Goal: Task Accomplishment & Management: Manage account settings

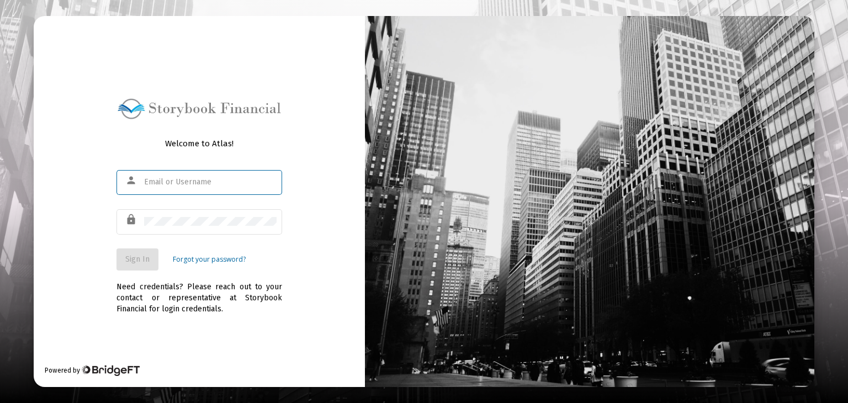
type input "[EMAIL_ADDRESS][PERSON_NAME][DOMAIN_NAME]"
click at [146, 255] on span "Sign In" at bounding box center [137, 259] width 24 height 9
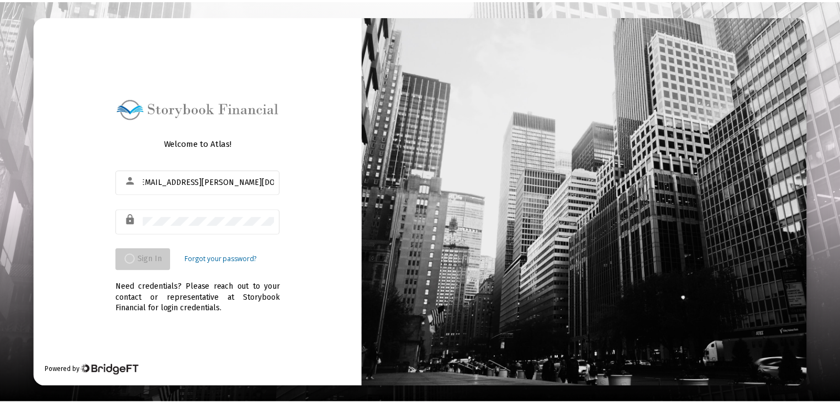
scroll to position [0, 0]
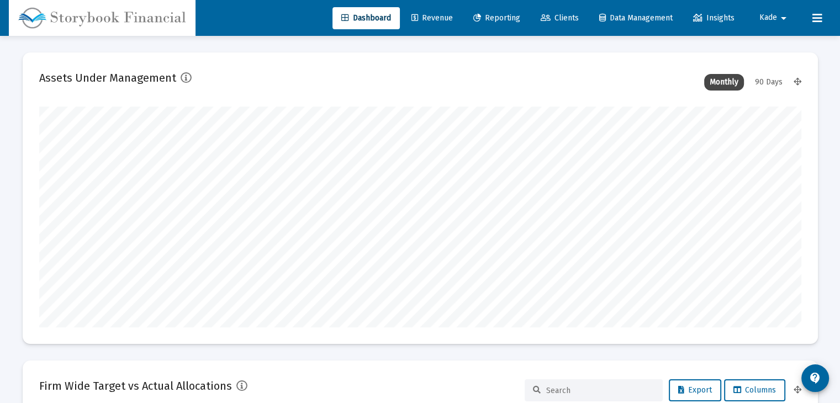
type input "[DATE]"
type input "[EMAIL_ADDRESS][PERSON_NAME][DOMAIN_NAME]"
click at [427, 23] on link "Revenue" at bounding box center [431, 18] width 59 height 22
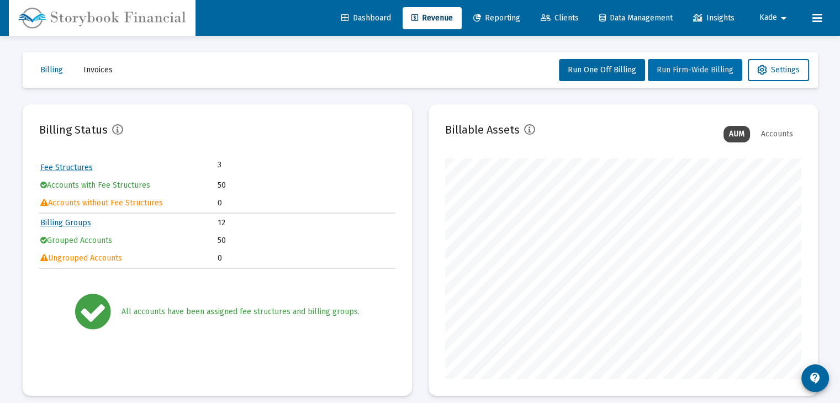
click at [687, 75] on button "Run Firm-Wide Billing" at bounding box center [695, 70] width 94 height 22
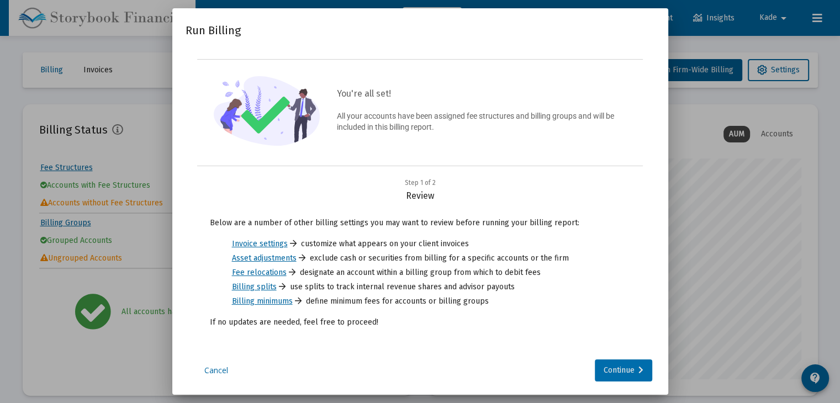
click at [630, 370] on div "Continue" at bounding box center [623, 370] width 40 height 22
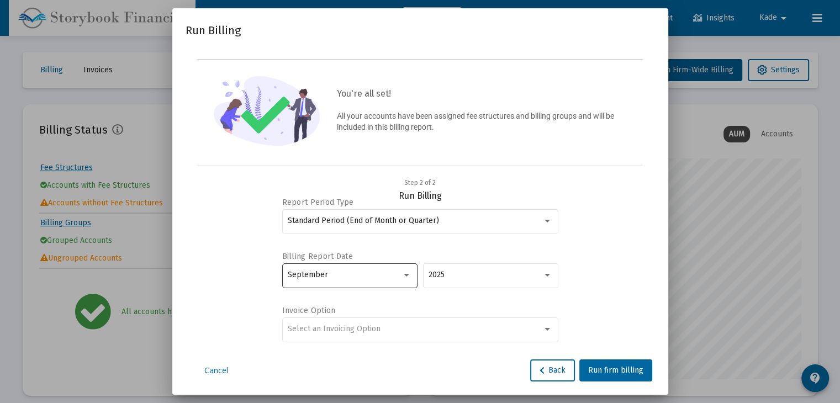
click at [392, 284] on div "September" at bounding box center [350, 274] width 124 height 27
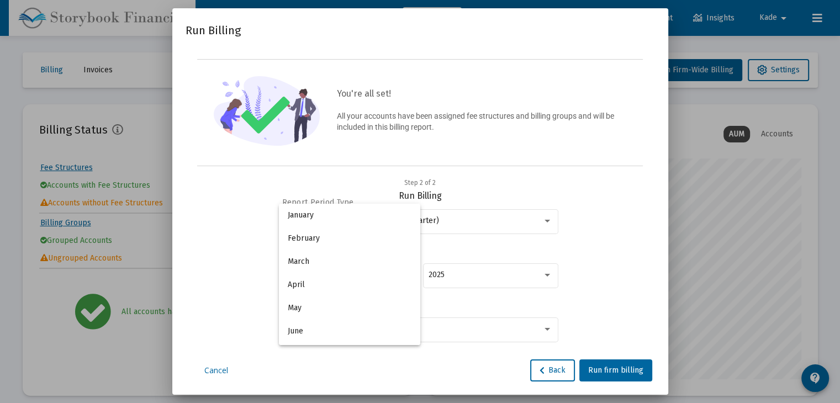
scroll to position [126, 0]
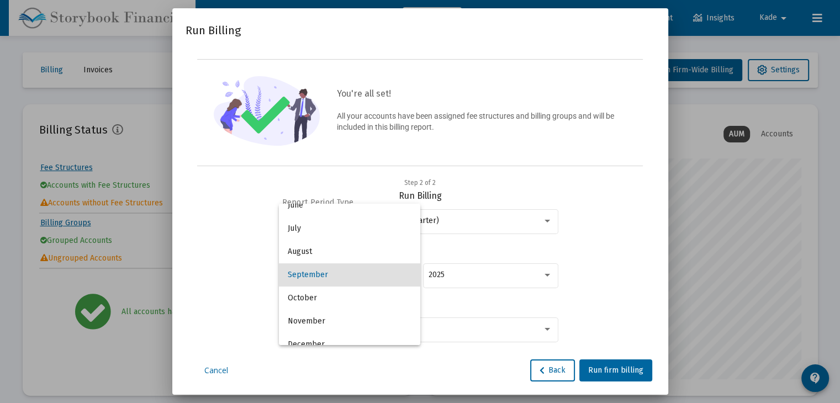
click at [591, 259] on div at bounding box center [420, 201] width 840 height 403
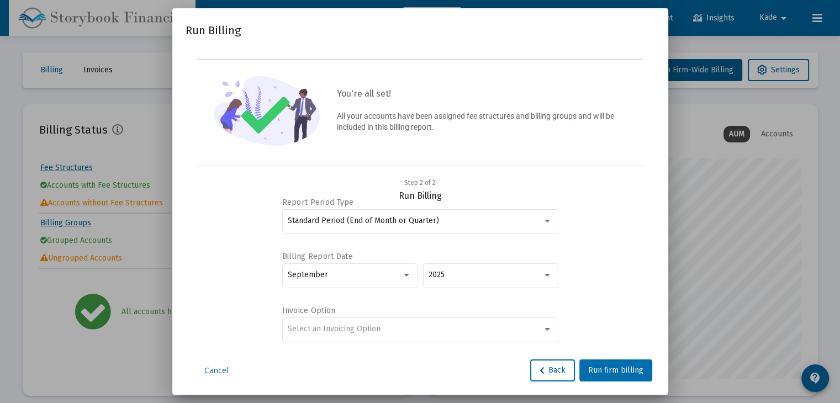
click at [613, 370] on span "Run firm billing" at bounding box center [615, 369] width 55 height 9
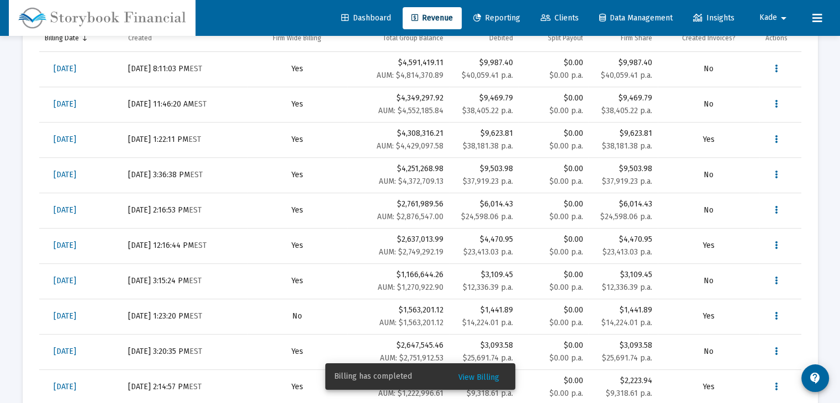
scroll to position [276, 0]
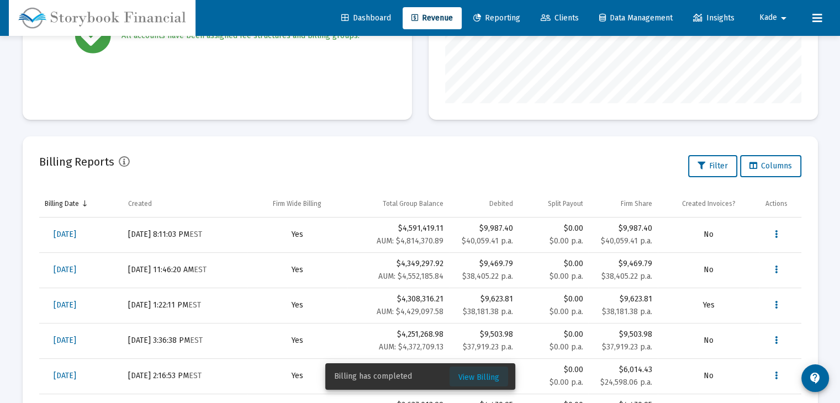
click at [478, 376] on span "View Billing" at bounding box center [478, 377] width 41 height 9
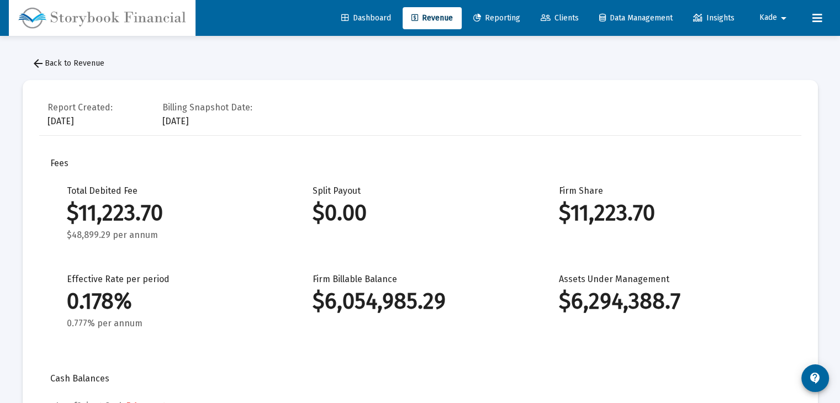
click at [50, 61] on span "arrow_back Back to Revenue" at bounding box center [67, 63] width 73 height 9
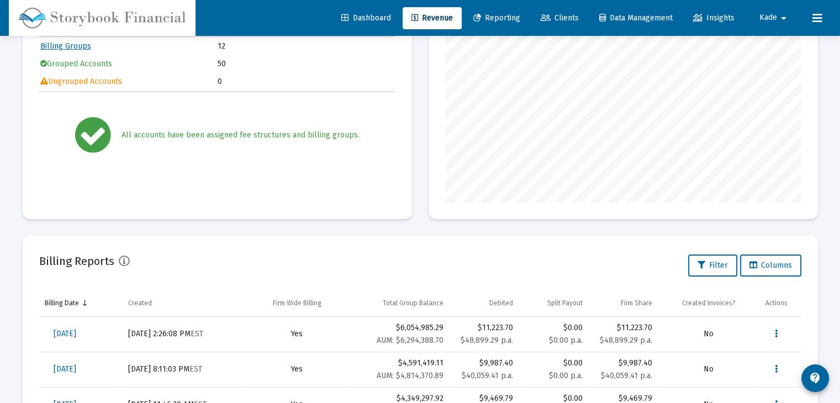
scroll to position [221, 0]
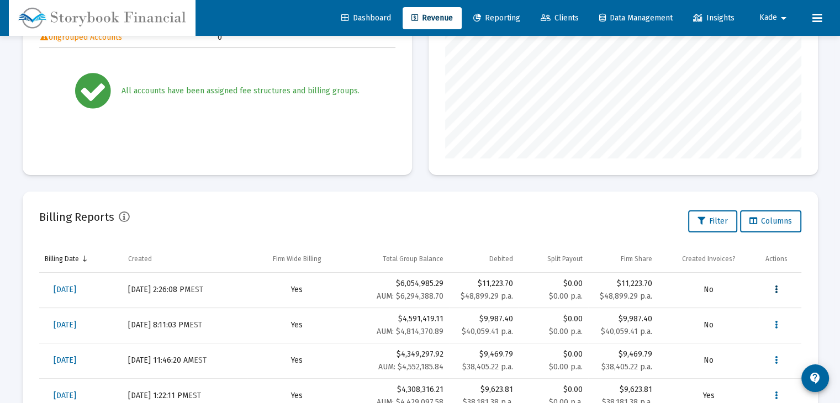
click at [780, 290] on button "Data grid" at bounding box center [776, 290] width 22 height 22
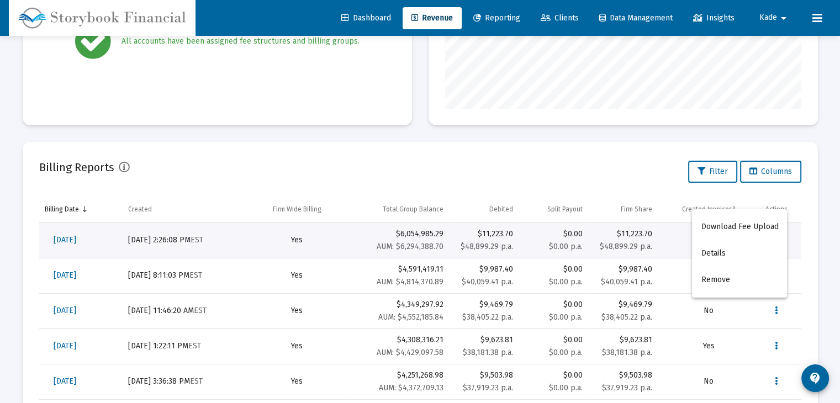
scroll to position [331, 0]
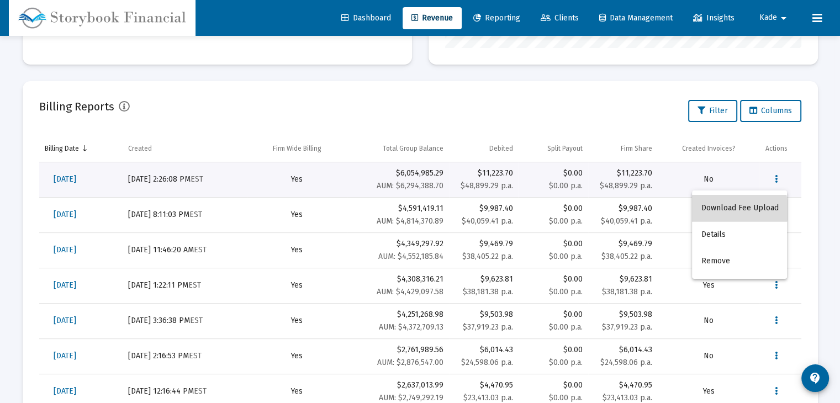
click at [740, 210] on button "Download Fee Upload" at bounding box center [739, 208] width 95 height 26
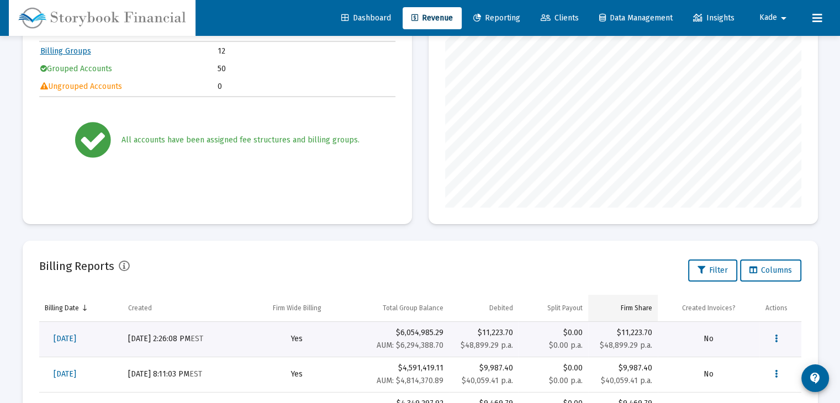
scroll to position [166, 0]
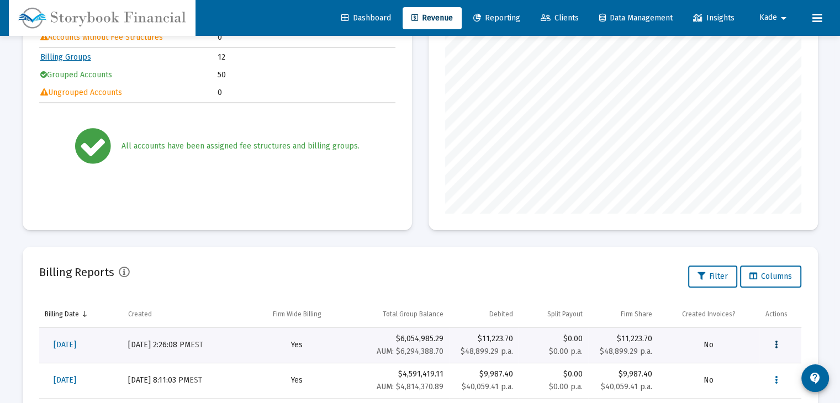
click at [777, 343] on button "Data grid" at bounding box center [776, 345] width 22 height 22
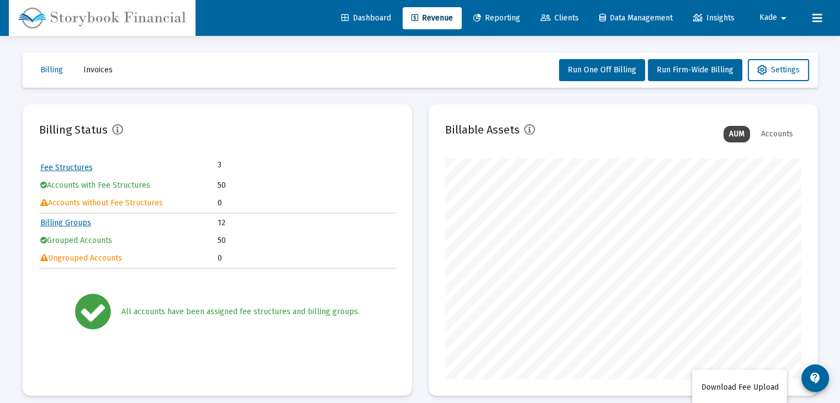
scroll to position [0, 0]
click at [447, 206] on div at bounding box center [420, 201] width 840 height 403
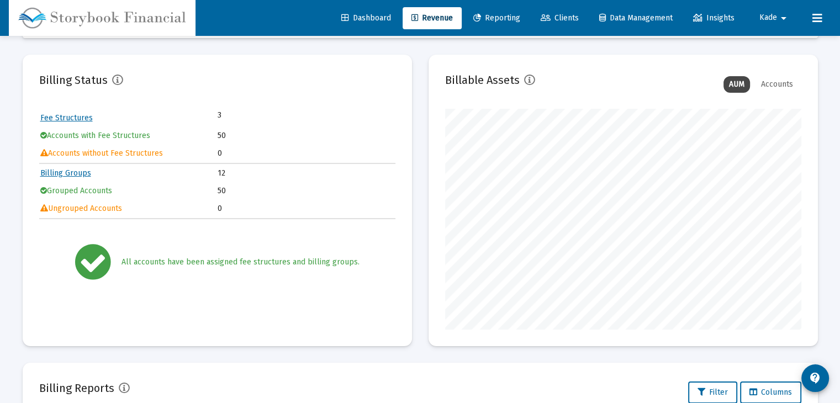
scroll to position [33, 0]
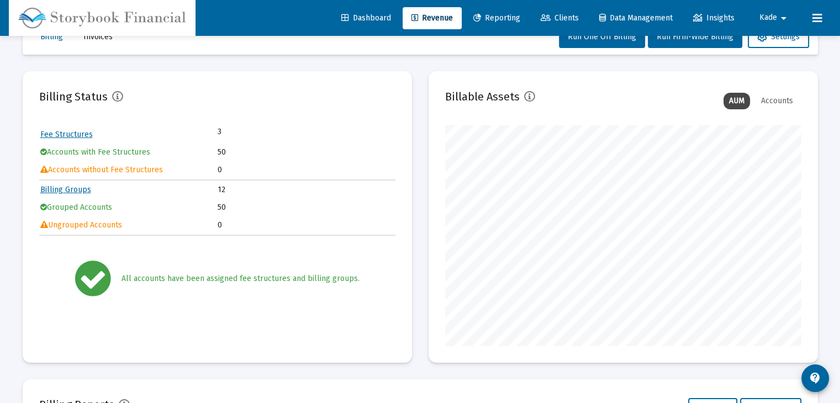
click at [71, 187] on link "Billing Groups" at bounding box center [65, 189] width 51 height 9
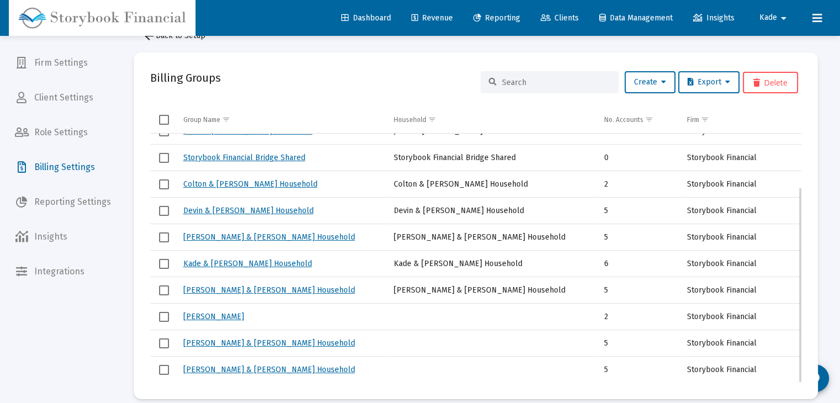
scroll to position [40, 0]
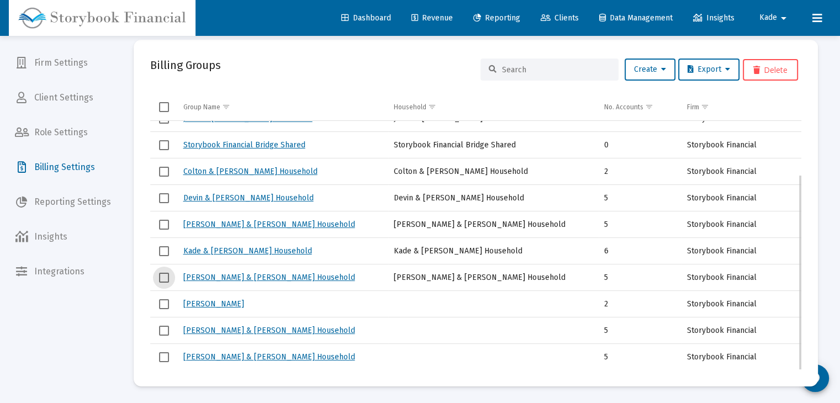
click at [168, 276] on span "Select row" at bounding box center [164, 278] width 10 height 10
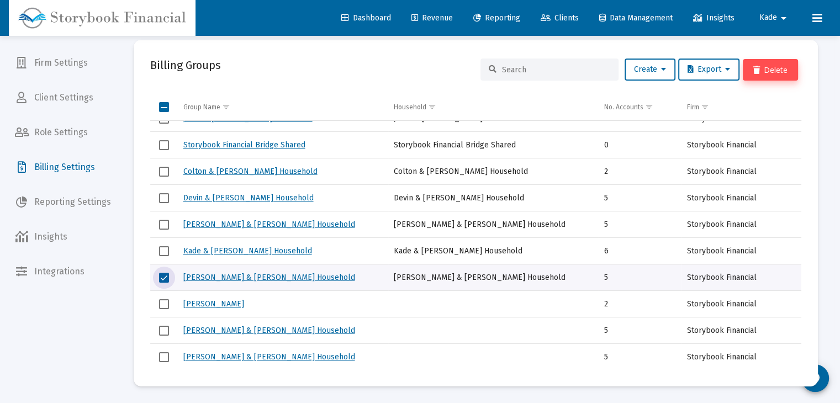
click at [764, 70] on button "Delete" at bounding box center [770, 70] width 55 height 22
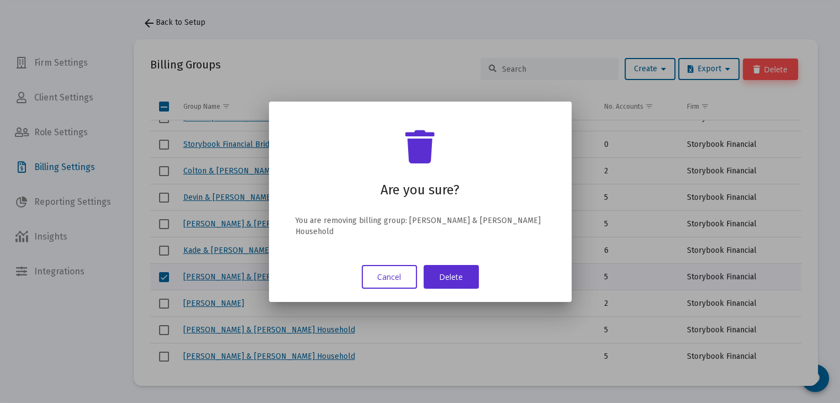
scroll to position [0, 0]
click at [452, 273] on button "Delete" at bounding box center [450, 277] width 55 height 24
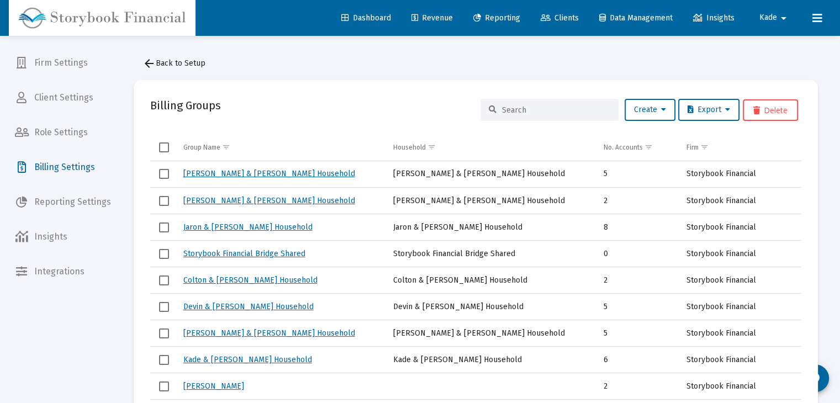
click at [155, 61] on span "arrow_back Back to Setup" at bounding box center [173, 63] width 63 height 9
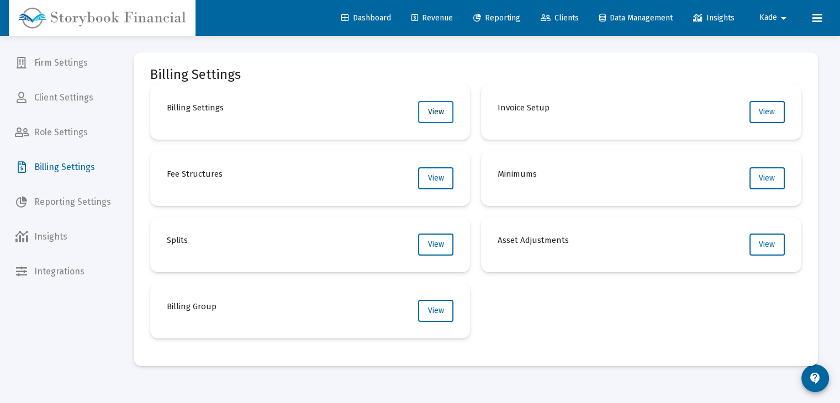
click at [437, 109] on span "View" at bounding box center [436, 111] width 16 height 9
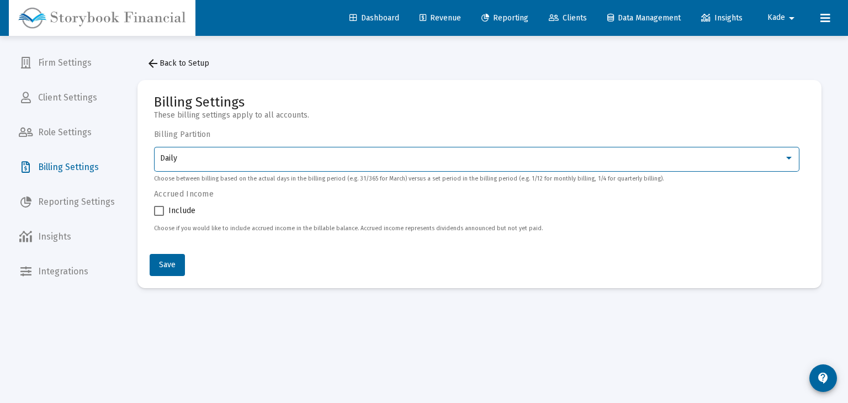
click at [205, 157] on div "Daily" at bounding box center [472, 158] width 624 height 9
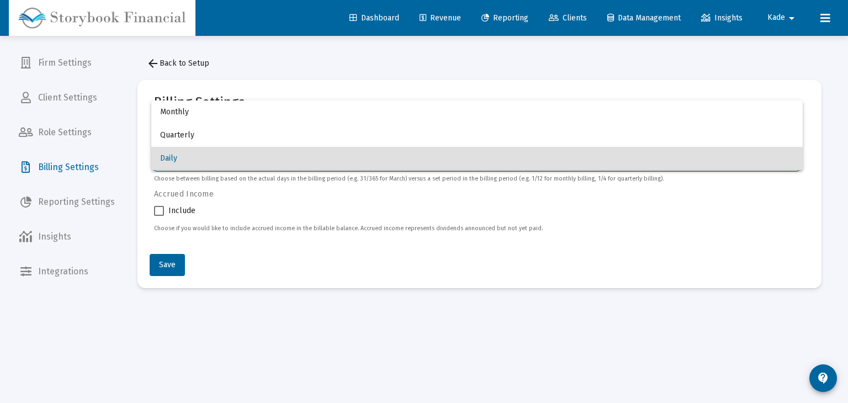
click at [156, 70] on div at bounding box center [424, 201] width 848 height 403
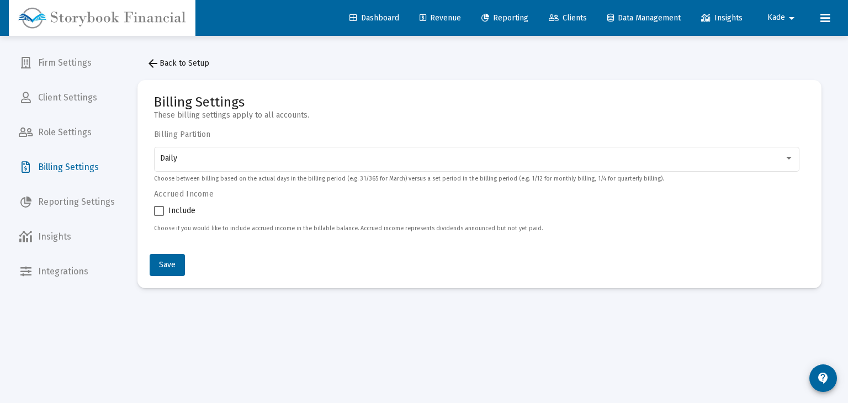
click at [136, 61] on div "arrow_back Back to Setup Billing Settings These billing settings apply to all a…" at bounding box center [479, 170] width 717 height 269
click at [446, 17] on span "Revenue" at bounding box center [440, 17] width 41 height 9
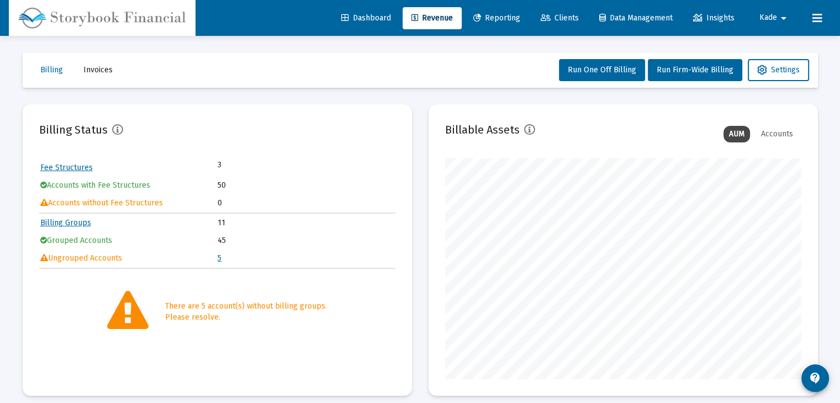
scroll to position [221, 356]
click at [132, 187] on td "Accounts with Fee Structures" at bounding box center [128, 185] width 177 height 17
click at [71, 168] on link "Fee Structures" at bounding box center [66, 167] width 52 height 9
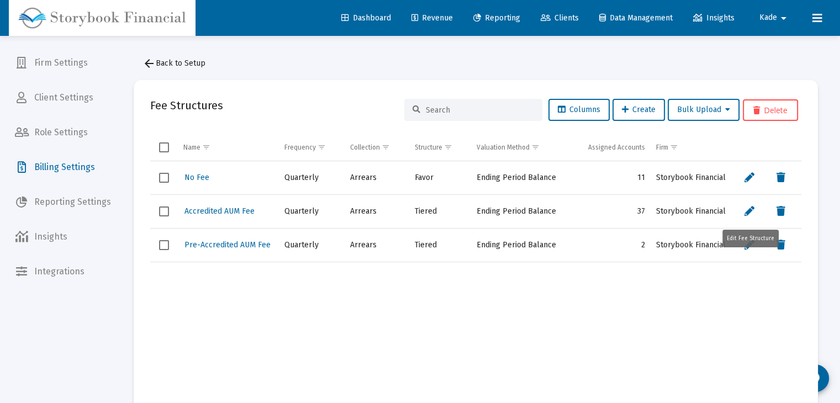
click at [744, 246] on div "Edit Fee Structure" at bounding box center [750, 239] width 56 height 18
click at [748, 213] on icon "Data grid" at bounding box center [749, 211] width 10 height 13
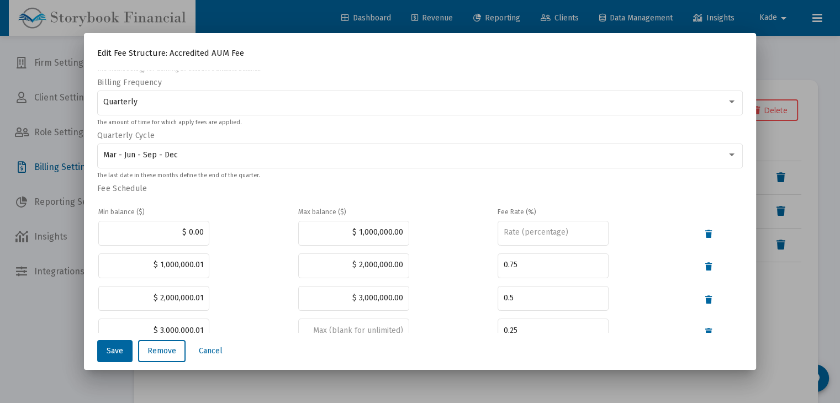
scroll to position [242, 0]
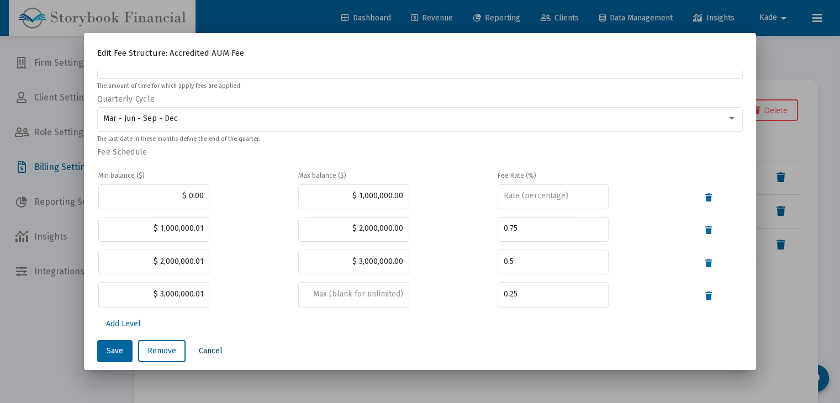
click at [214, 354] on span "Cancel" at bounding box center [211, 350] width 24 height 9
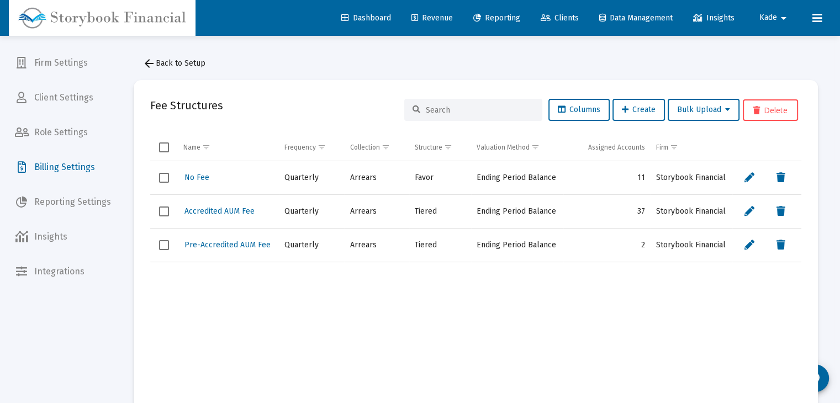
click at [57, 104] on span "Client Settings" at bounding box center [63, 97] width 114 height 26
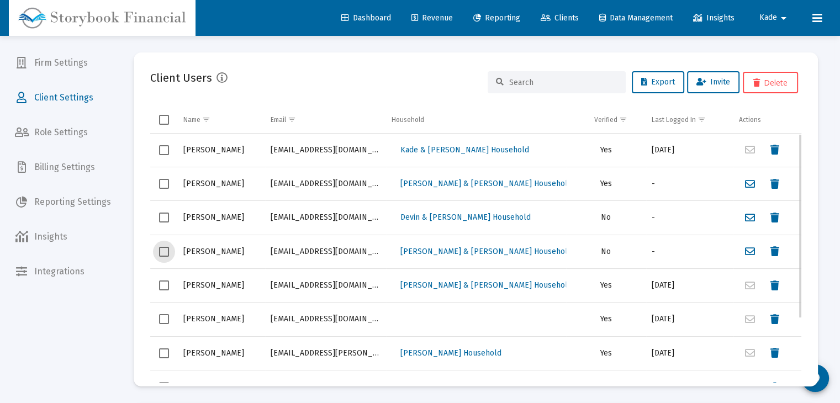
click at [168, 256] on div "Select row" at bounding box center [164, 252] width 10 height 10
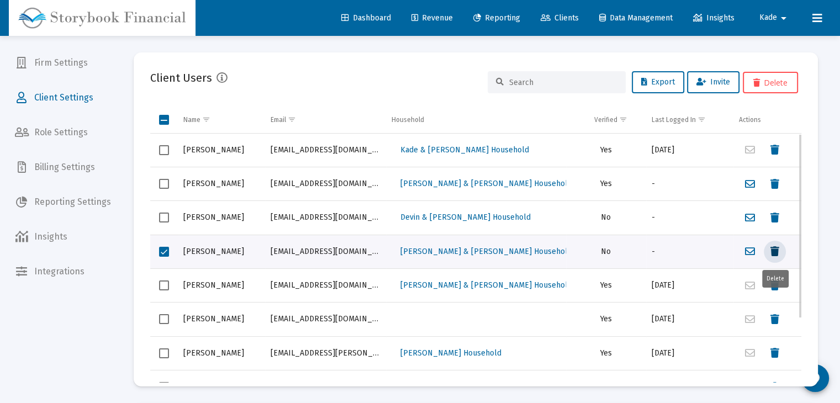
click at [773, 251] on icon "Data grid" at bounding box center [774, 251] width 9 height 13
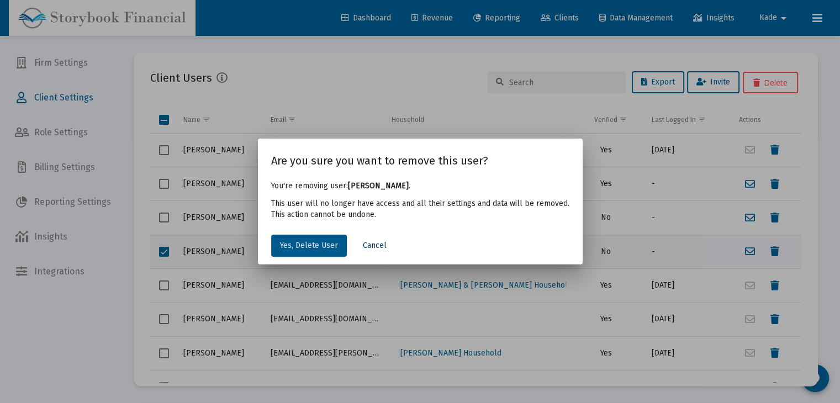
click at [385, 245] on span "Cancel" at bounding box center [375, 245] width 24 height 9
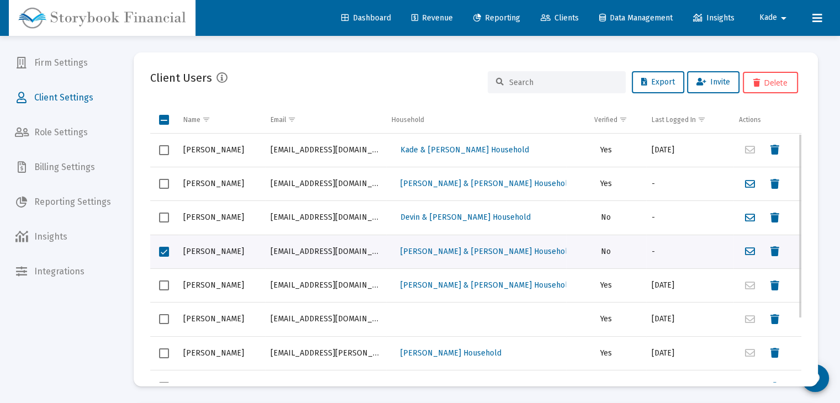
click at [166, 285] on span "Select row" at bounding box center [164, 285] width 10 height 10
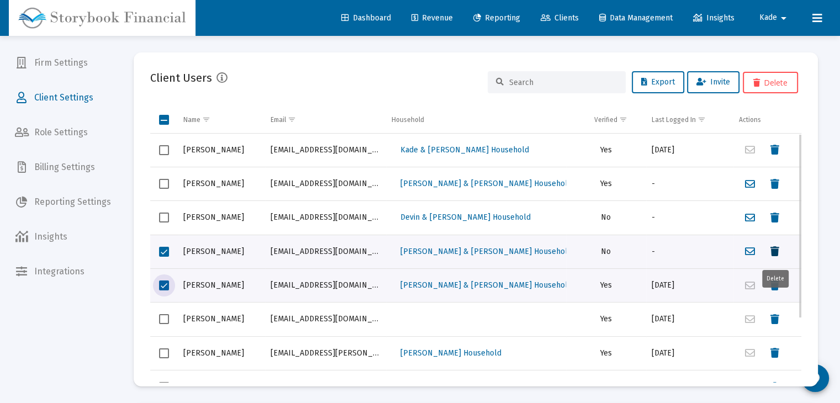
click at [773, 250] on icon "Data grid" at bounding box center [774, 251] width 9 height 13
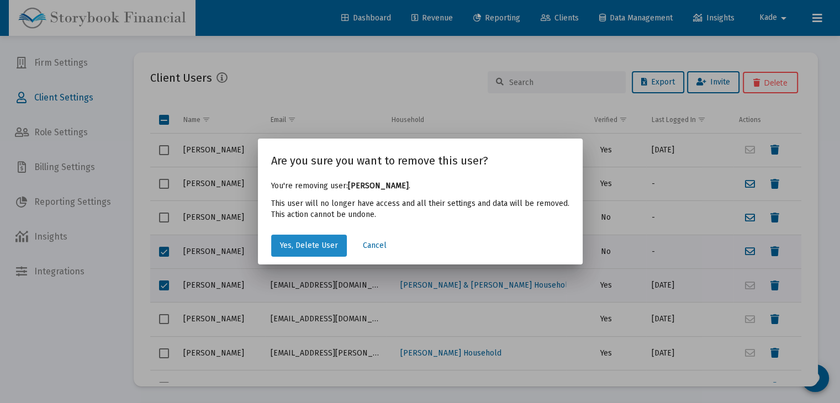
click at [318, 244] on span "Yes, Delete User" at bounding box center [309, 245] width 58 height 9
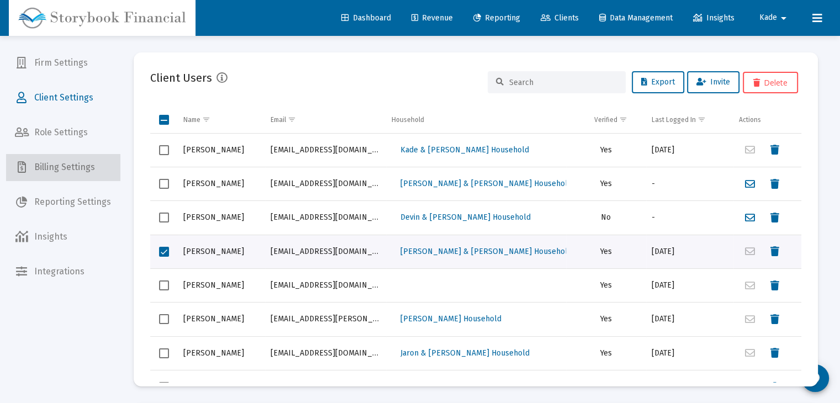
click at [64, 166] on span "Billing Settings" at bounding box center [63, 167] width 114 height 26
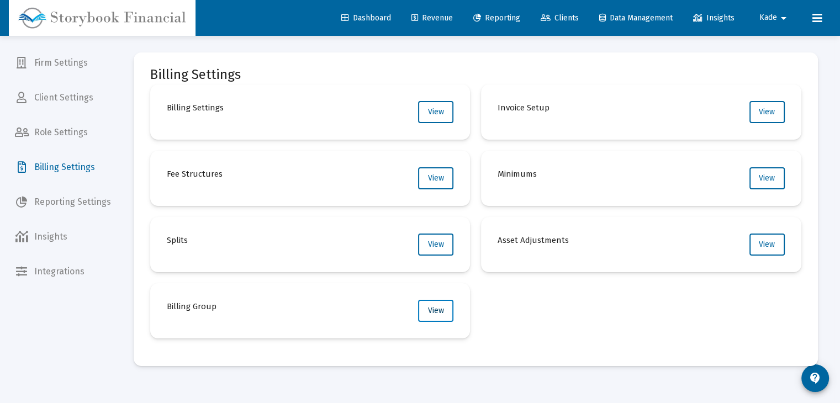
click at [438, 314] on span "View" at bounding box center [436, 310] width 16 height 9
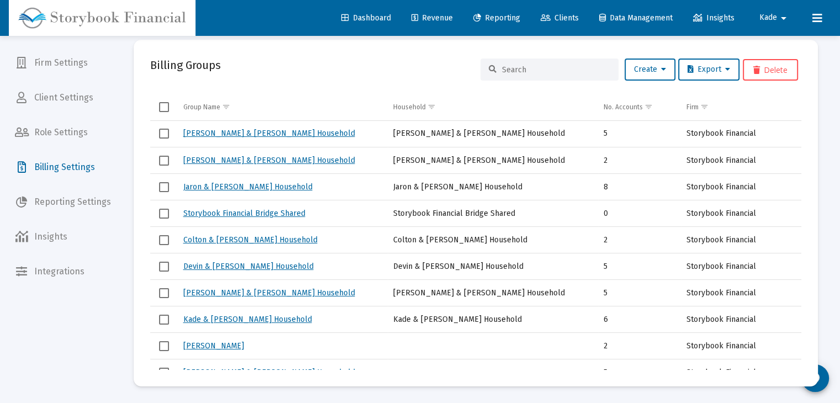
click at [68, 166] on span "Billing Settings" at bounding box center [63, 167] width 114 height 26
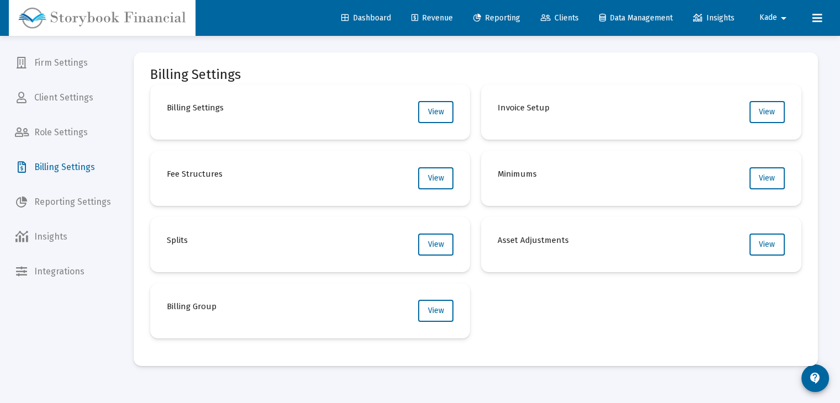
click at [442, 16] on span "Revenue" at bounding box center [431, 17] width 41 height 9
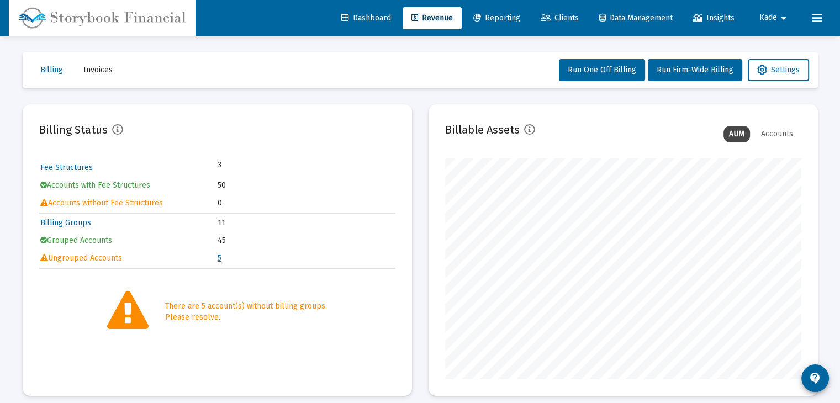
scroll to position [221, 356]
click at [220, 253] on link "5" at bounding box center [220, 257] width 4 height 9
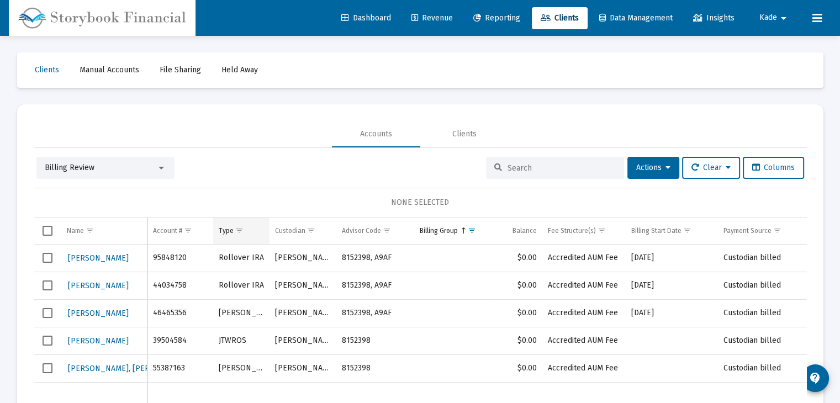
scroll to position [52, 0]
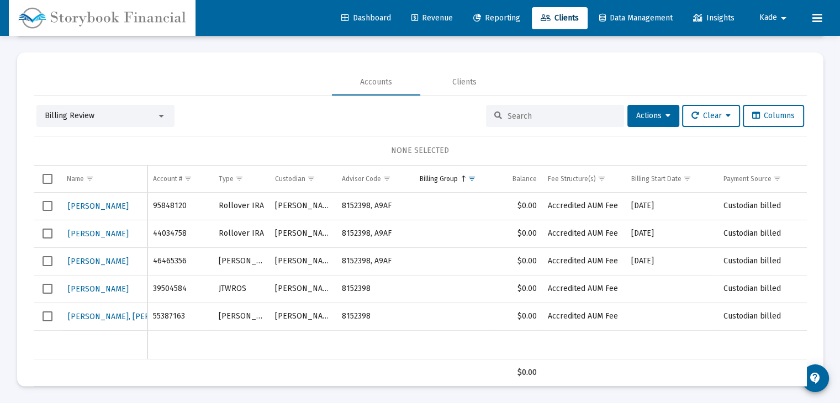
click at [47, 182] on span "Select all" at bounding box center [48, 179] width 10 height 10
click at [47, 179] on span "Select all" at bounding box center [48, 179] width 10 height 10
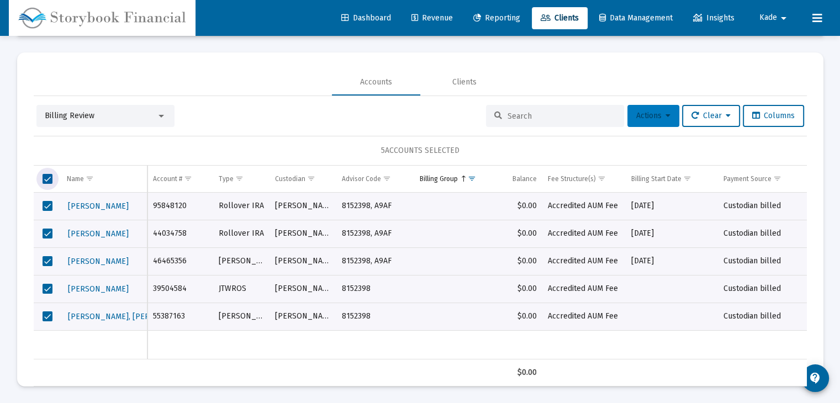
click at [665, 115] on icon at bounding box center [667, 116] width 5 height 8
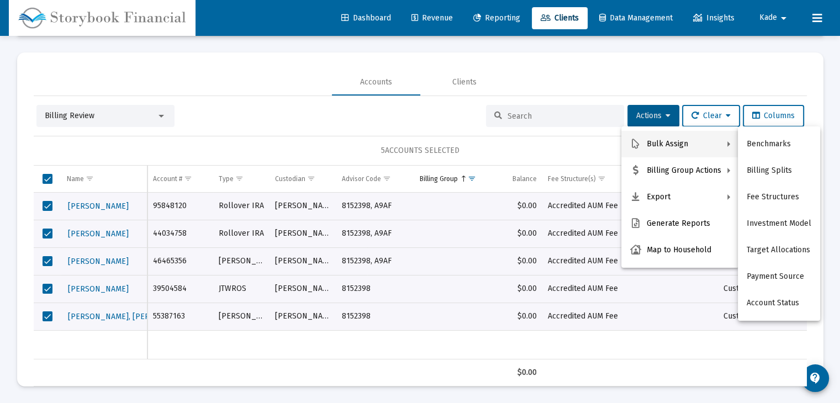
click at [727, 116] on div at bounding box center [420, 201] width 840 height 403
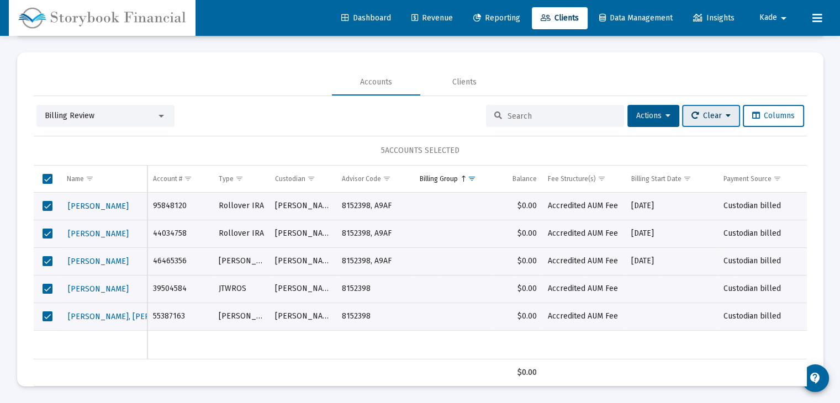
click at [727, 120] on button "Clear" at bounding box center [711, 116] width 58 height 22
click at [659, 120] on div at bounding box center [420, 201] width 840 height 403
click at [665, 120] on button "Actions" at bounding box center [653, 116] width 52 height 22
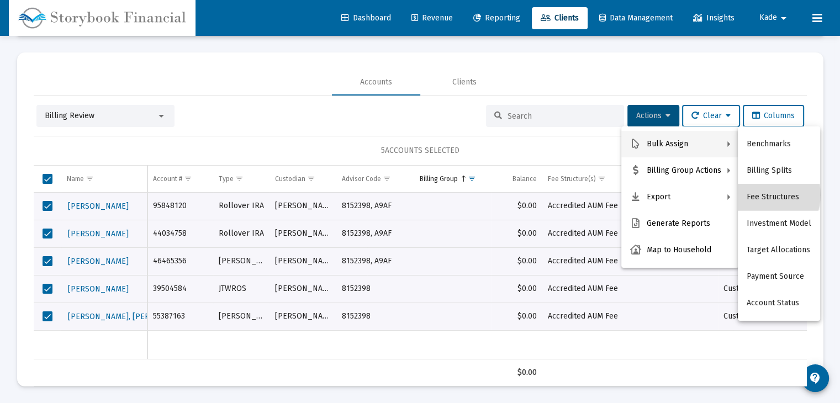
click at [765, 195] on button "Fee Structures" at bounding box center [779, 197] width 82 height 26
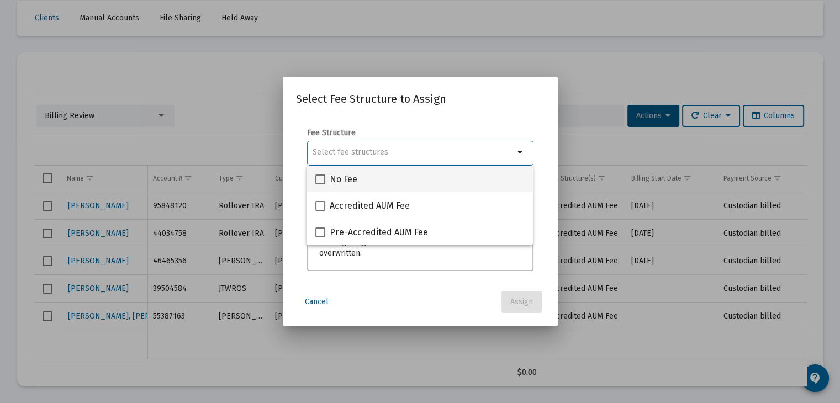
click at [338, 179] on span "No Fee" at bounding box center [344, 179] width 28 height 13
click at [320, 184] on input "No Fee" at bounding box center [320, 184] width 1 height 1
checkbox input "true"
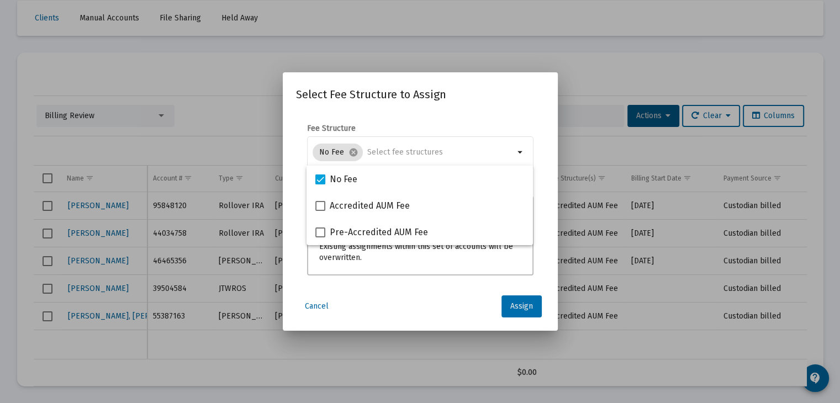
click at [525, 304] on span "Assign" at bounding box center [521, 305] width 23 height 9
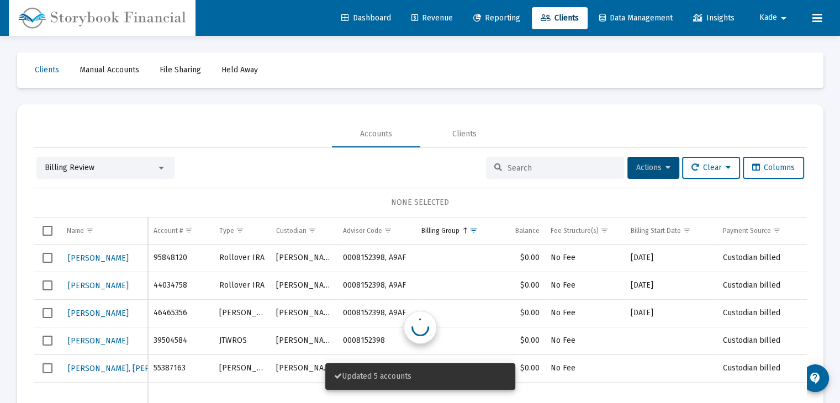
scroll to position [52, 0]
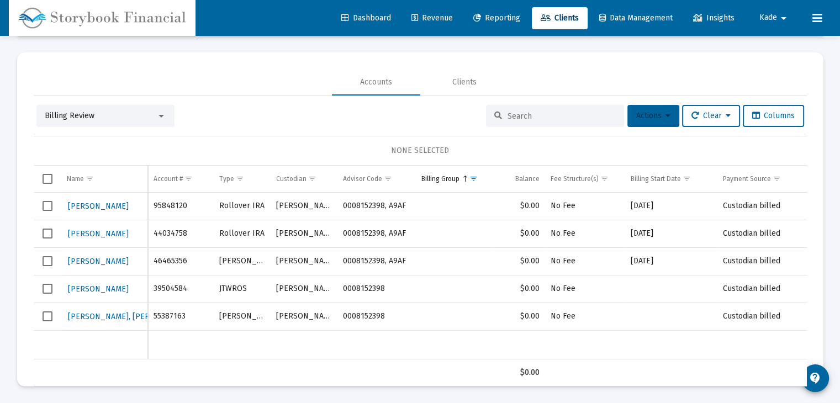
click at [667, 112] on button "Actions" at bounding box center [653, 116] width 52 height 22
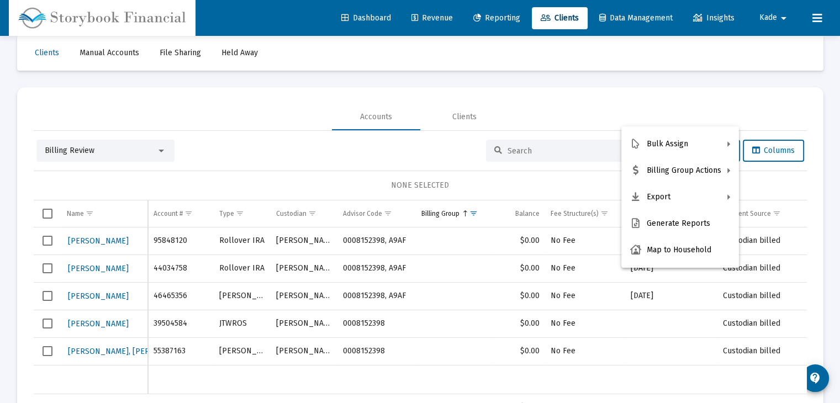
scroll to position [0, 0]
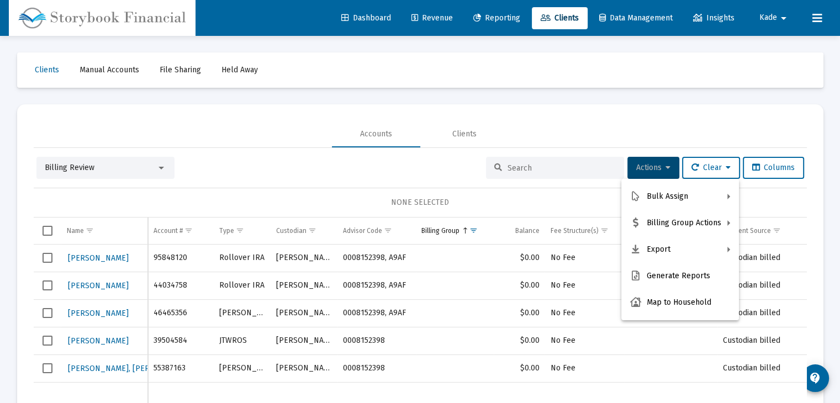
click at [365, 21] on div at bounding box center [420, 201] width 840 height 403
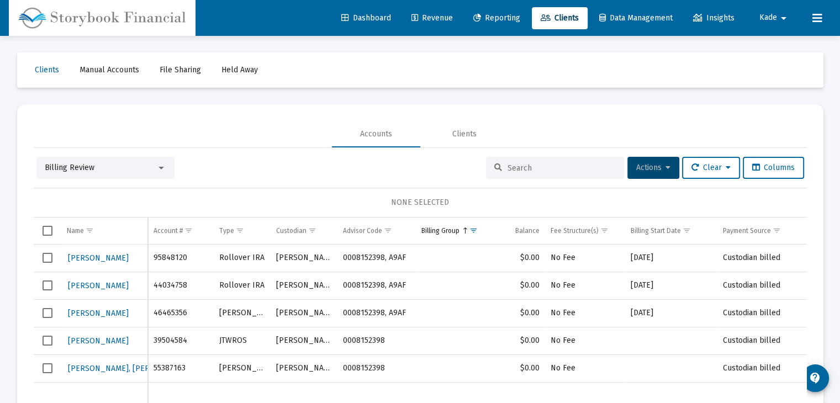
click at [435, 17] on span "Revenue" at bounding box center [431, 17] width 41 height 9
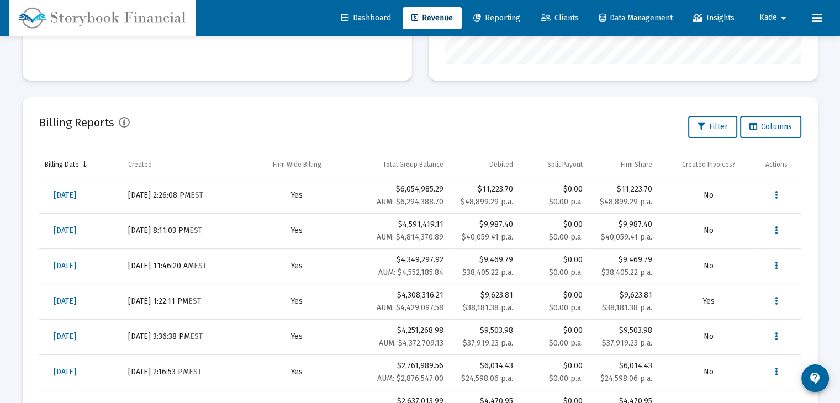
scroll to position [331, 0]
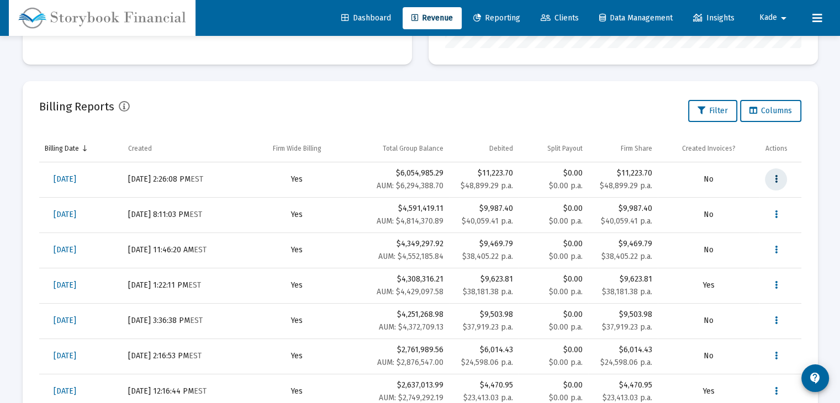
click at [771, 177] on button "Data grid" at bounding box center [776, 179] width 22 height 22
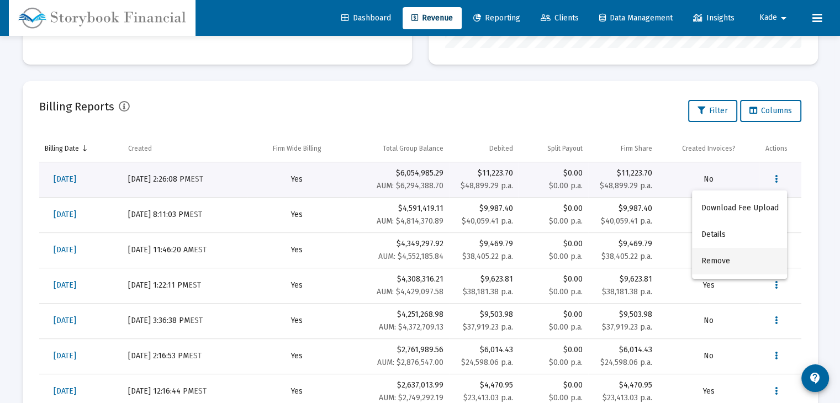
click at [735, 263] on button "Remove" at bounding box center [739, 261] width 95 height 26
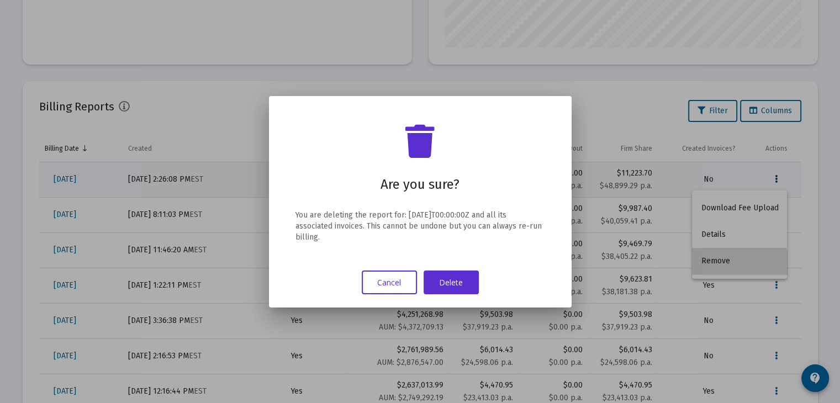
scroll to position [0, 0]
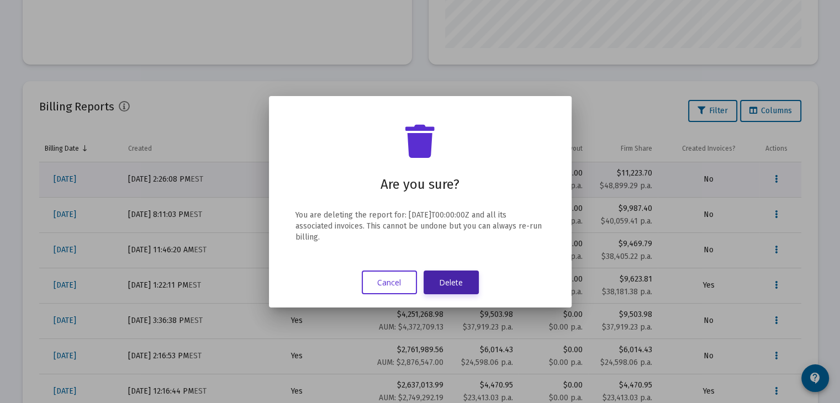
click at [462, 275] on button "Delete" at bounding box center [450, 283] width 55 height 24
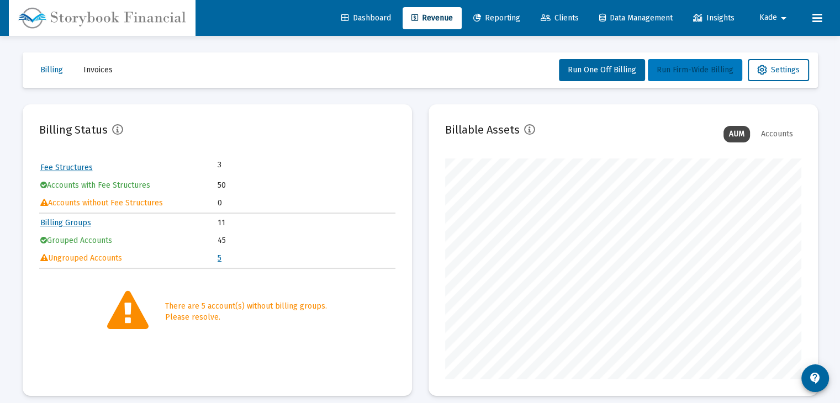
click at [699, 74] on span "Run Firm-Wide Billing" at bounding box center [694, 69] width 77 height 9
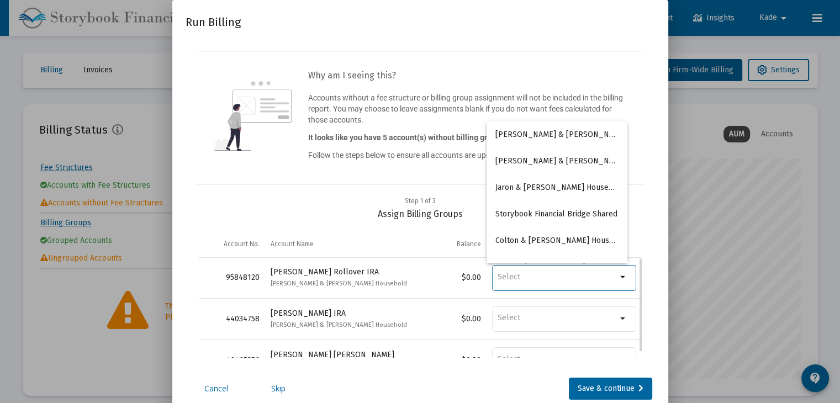
click at [530, 278] on input "Billing Group" at bounding box center [556, 277] width 119 height 10
click at [344, 198] on div "Step 1 of 3 Assign Billing Groups" at bounding box center [420, 207] width 443 height 24
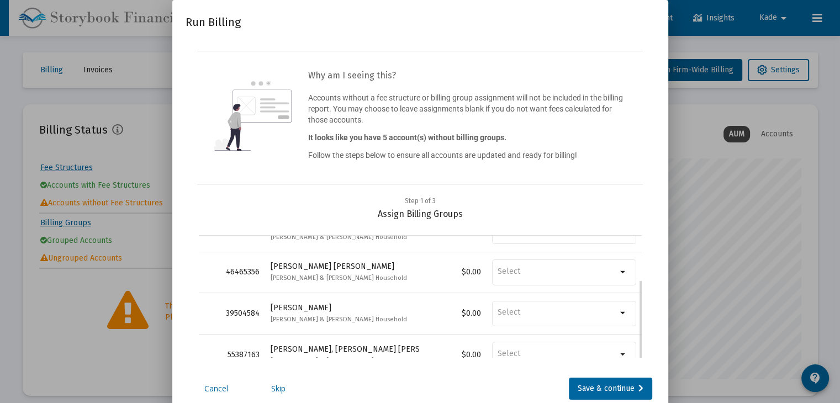
scroll to position [38, 0]
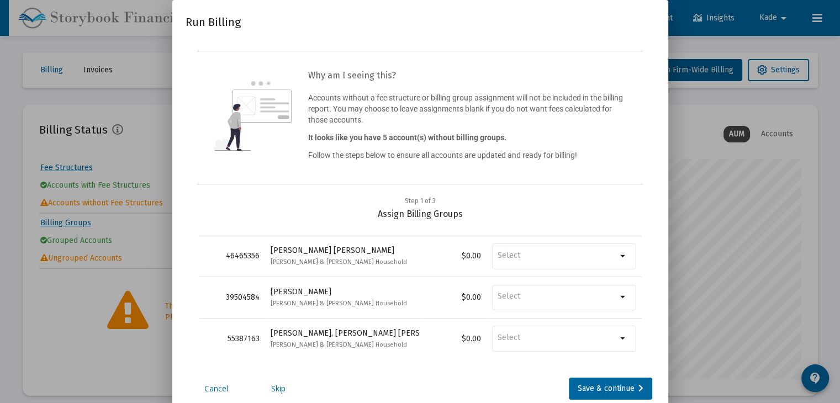
click at [279, 390] on link "Skip" at bounding box center [278, 388] width 55 height 11
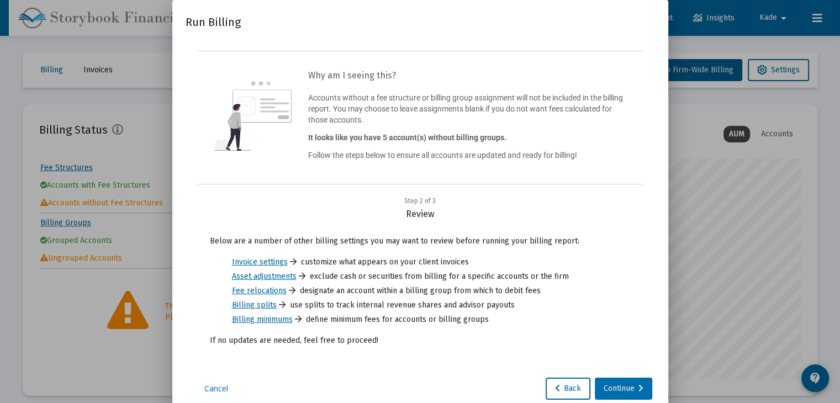
click at [635, 391] on div "Continue" at bounding box center [623, 389] width 40 height 22
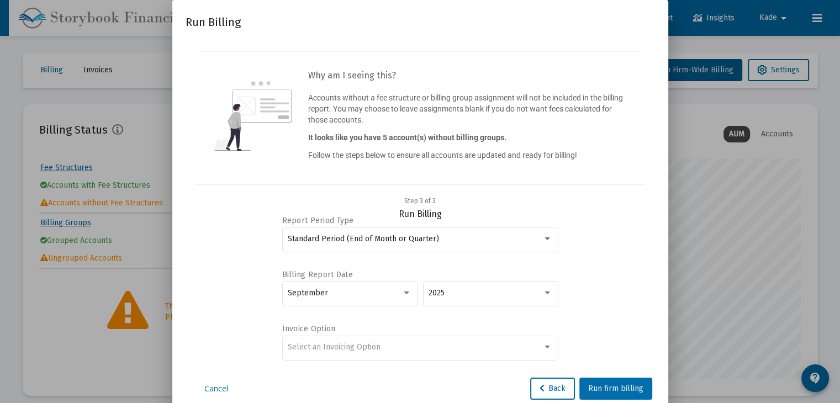
click at [628, 390] on span "Run firm billing" at bounding box center [615, 388] width 55 height 9
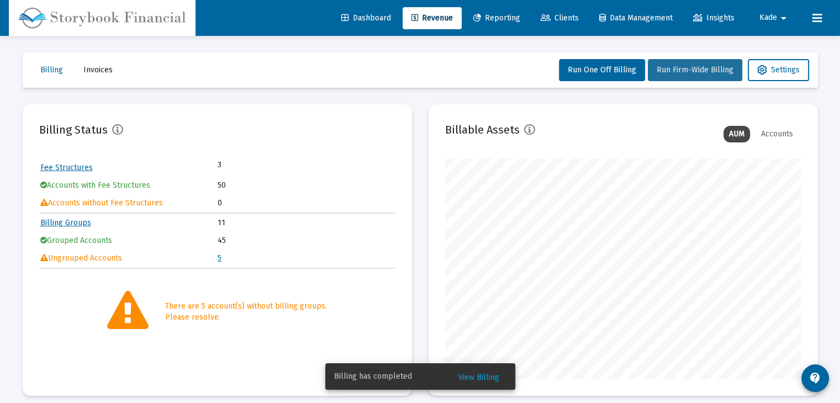
scroll to position [221, 0]
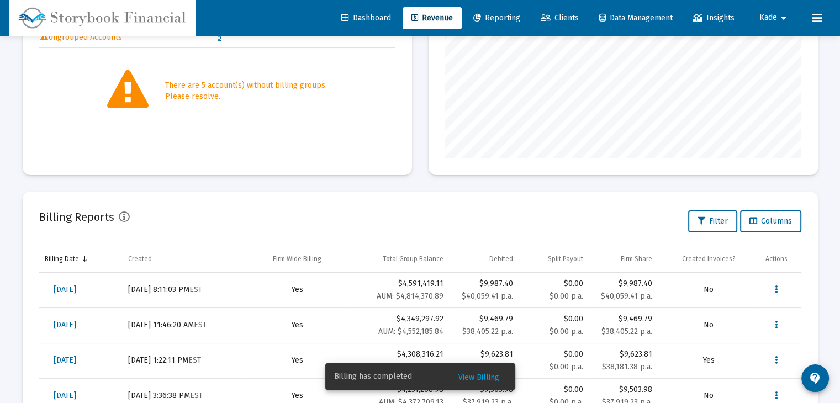
click at [356, 23] on link "Dashboard" at bounding box center [365, 18] width 67 height 22
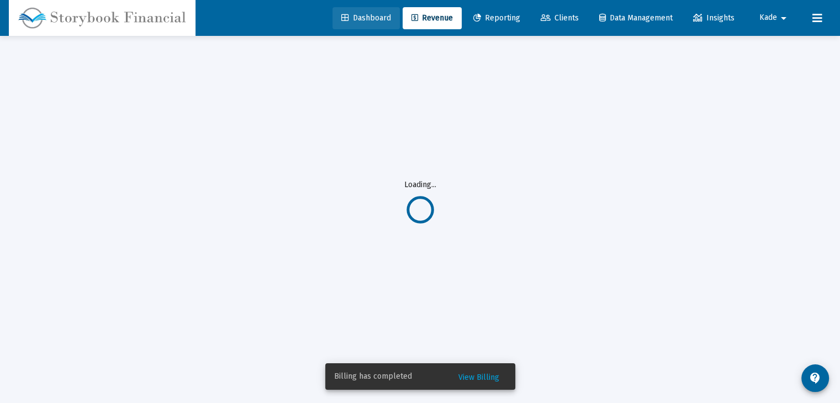
scroll to position [35, 0]
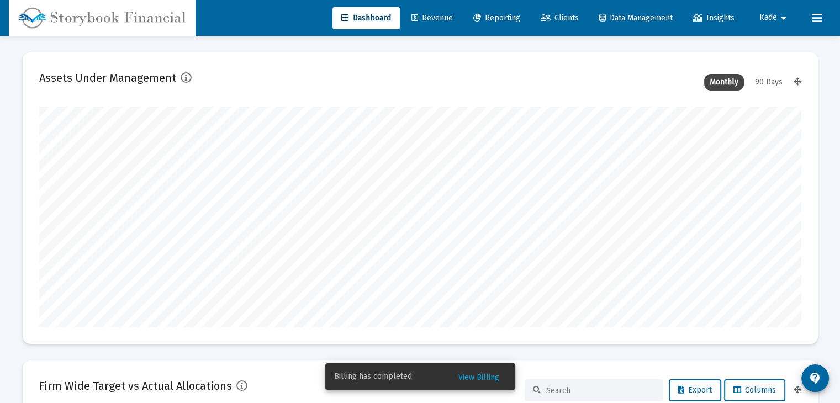
click at [430, 17] on span "Revenue" at bounding box center [431, 17] width 41 height 9
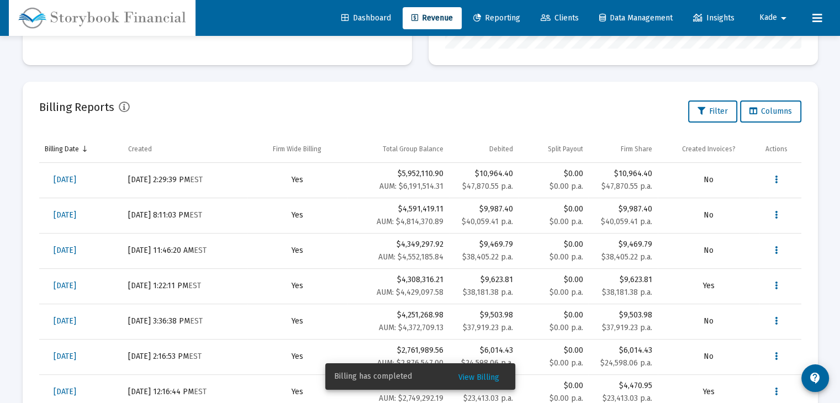
scroll to position [331, 0]
click at [776, 179] on icon "Data grid" at bounding box center [776, 179] width 3 height 13
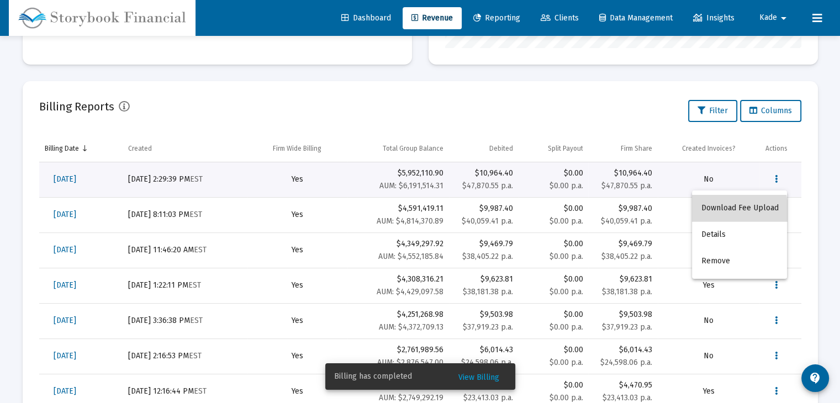
click at [738, 211] on button "Download Fee Upload" at bounding box center [739, 208] width 95 height 26
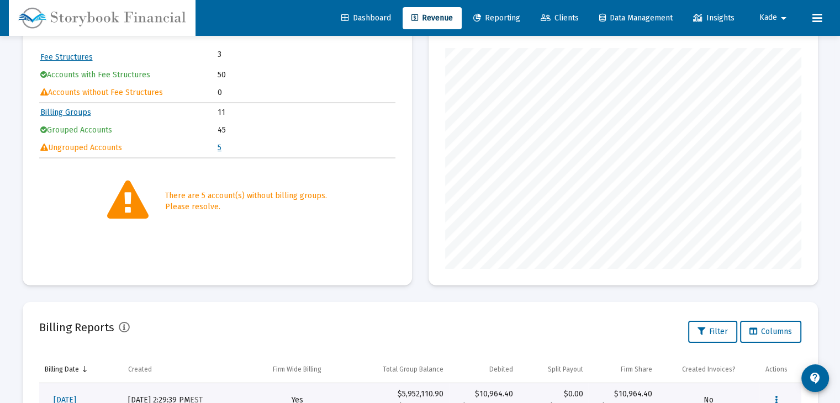
scroll to position [49, 0]
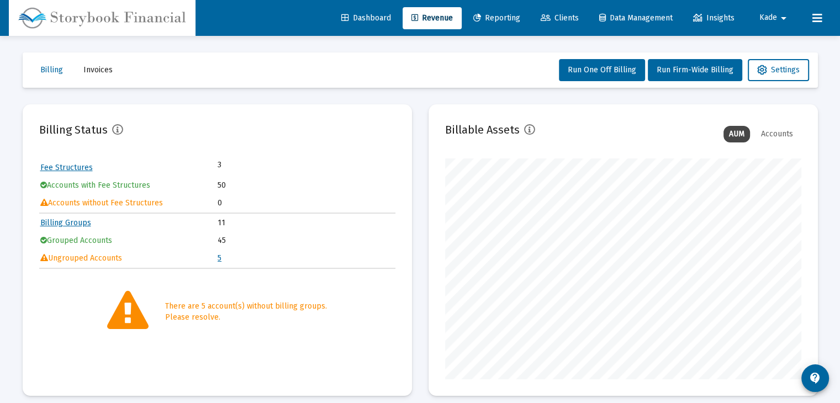
click at [219, 261] on td "5" at bounding box center [306, 258] width 177 height 17
click at [219, 259] on link "5" at bounding box center [220, 257] width 4 height 9
